Goal: Information Seeking & Learning: Learn about a topic

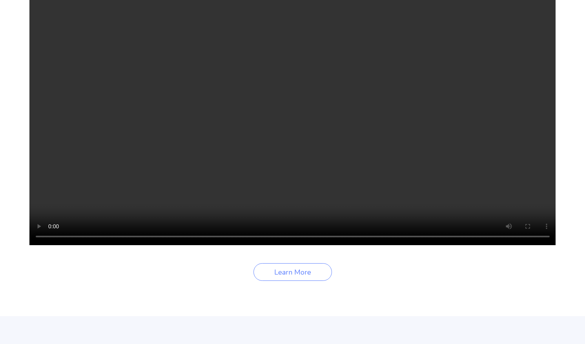
scroll to position [1136, 0]
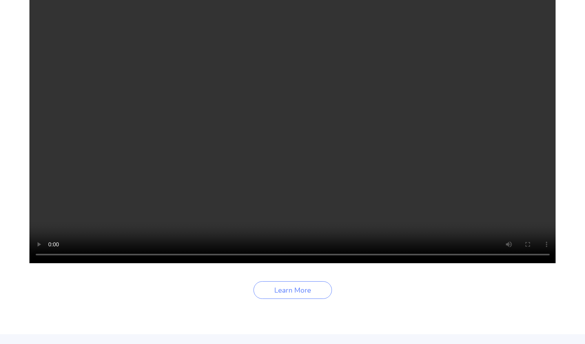
click at [115, 121] on video "Your browser does not support the video tag." at bounding box center [292, 131] width 527 height 263
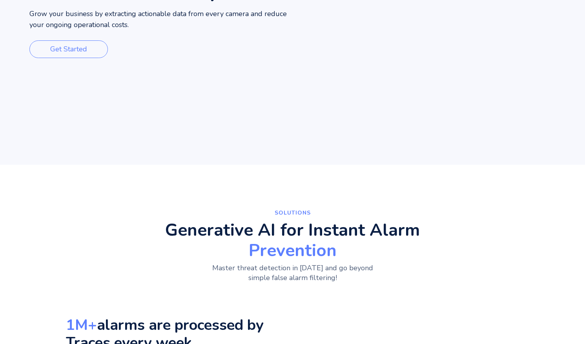
scroll to position [0, 0]
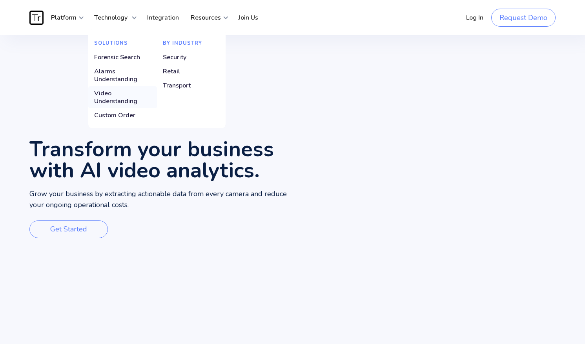
click at [106, 93] on div "Video Understanding" at bounding box center [122, 98] width 57 height 16
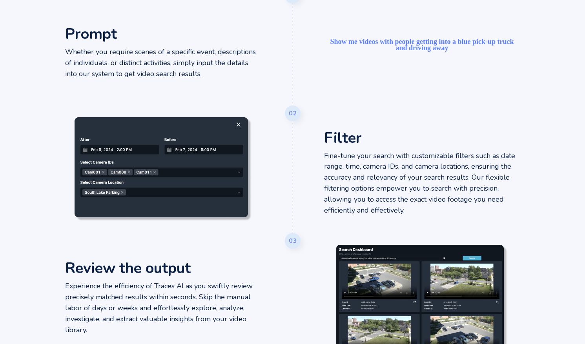
scroll to position [438, 0]
click at [194, 61] on p "Whether you require scenes of a specific event, descriptions of individuals, or…" at bounding box center [163, 63] width 196 height 33
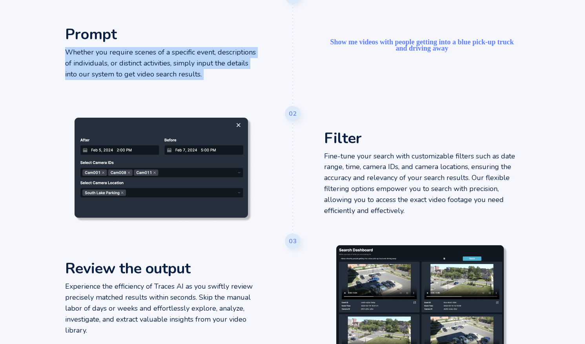
click at [194, 61] on p "Whether you require scenes of a specific event, descriptions of individuals, or…" at bounding box center [163, 63] width 196 height 33
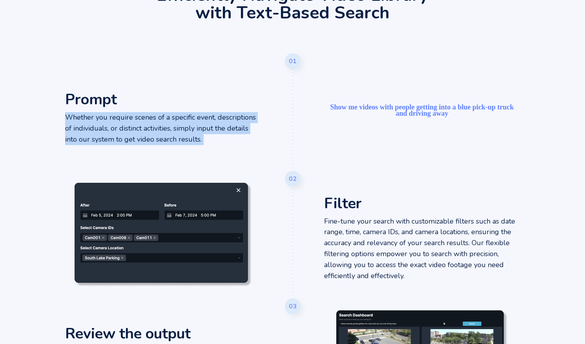
scroll to position [402, 0]
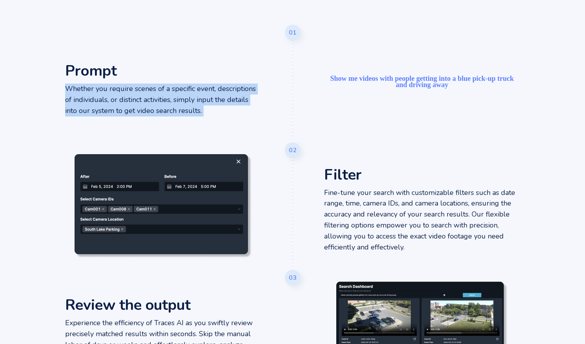
click at [166, 100] on p "Whether you require scenes of a specific event, descriptions of individuals, or…" at bounding box center [163, 100] width 196 height 33
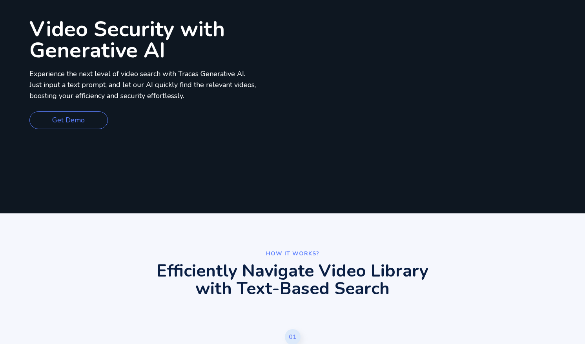
scroll to position [0, 0]
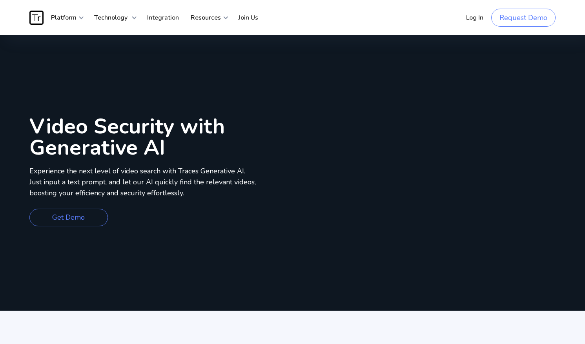
click at [441, 91] on video "Your browser does not support the video tag." at bounding box center [439, 182] width 293 height 258
click at [405, 169] on video "Your browser does not support the video tag." at bounding box center [439, 182] width 293 height 258
